Goal: Information Seeking & Learning: Compare options

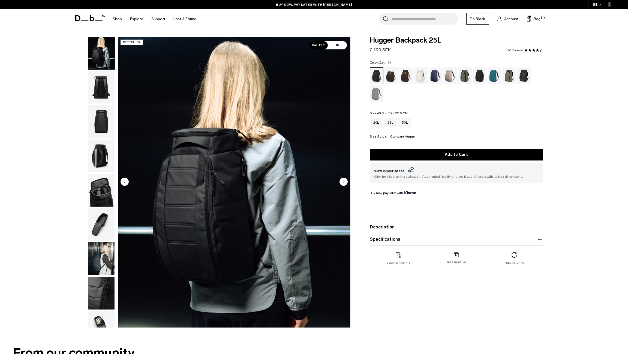
scroll to position [35, 0]
click at [386, 79] on div "Cappuccino" at bounding box center [392, 75] width 14 height 17
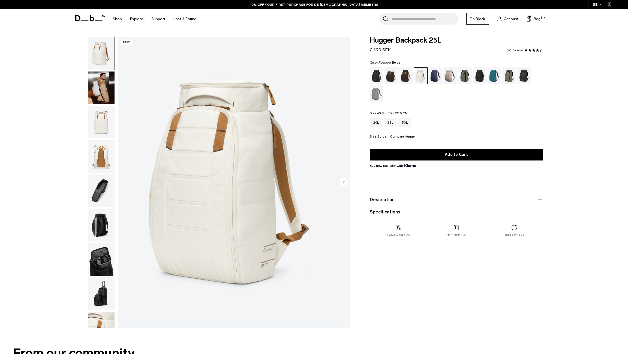
click at [447, 79] on div "Fogbow Beige" at bounding box center [450, 75] width 14 height 17
